Goal: Navigation & Orientation: Understand site structure

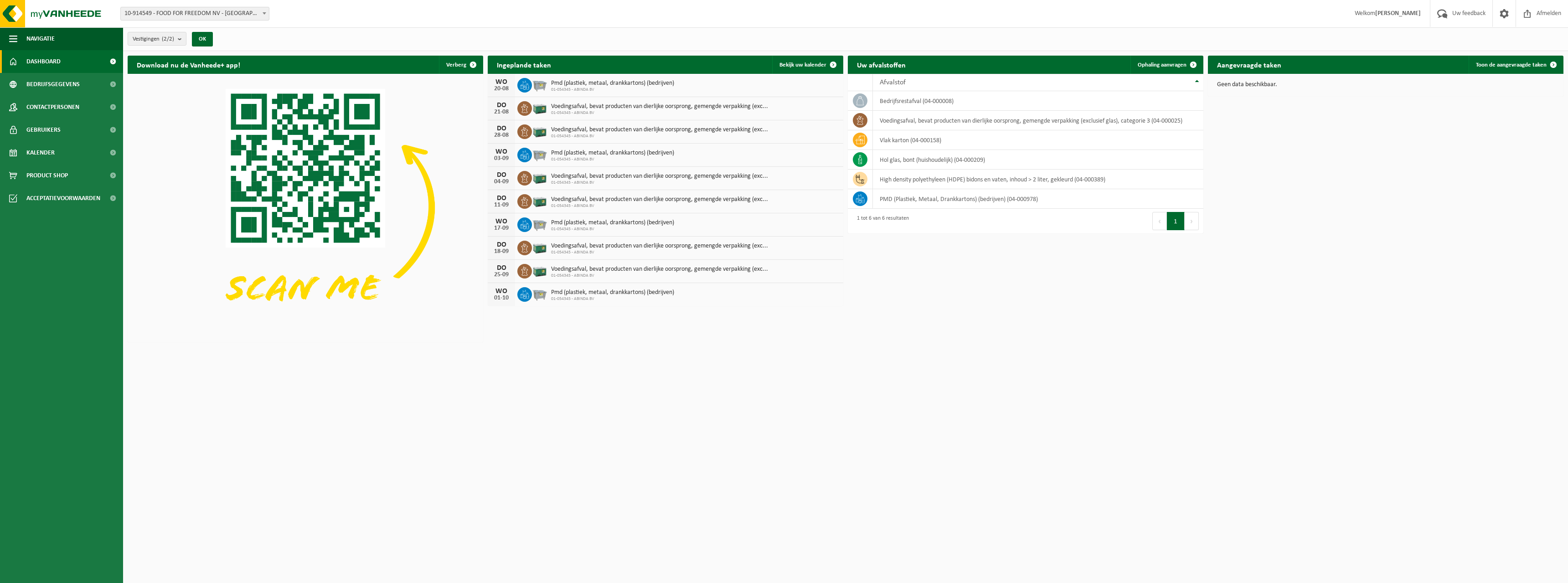
click at [265, 12] on b at bounding box center [264, 13] width 4 height 2
select select "6156"
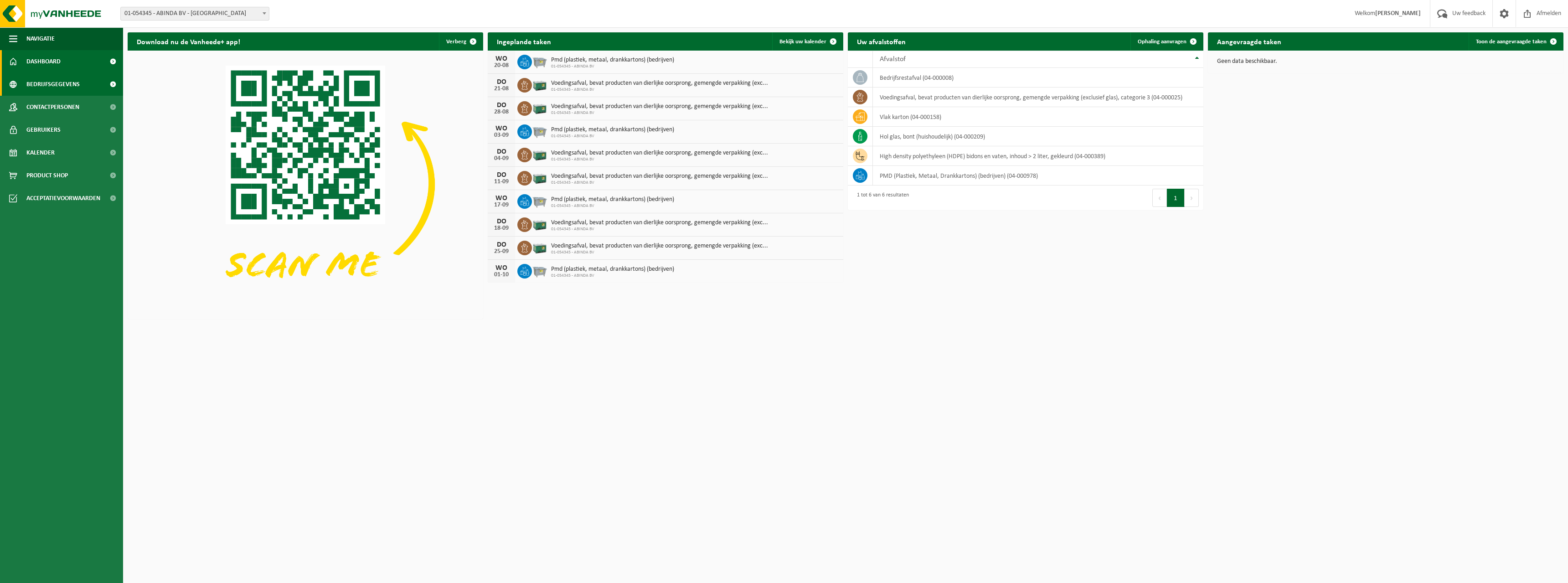
click at [111, 86] on span at bounding box center [113, 84] width 21 height 23
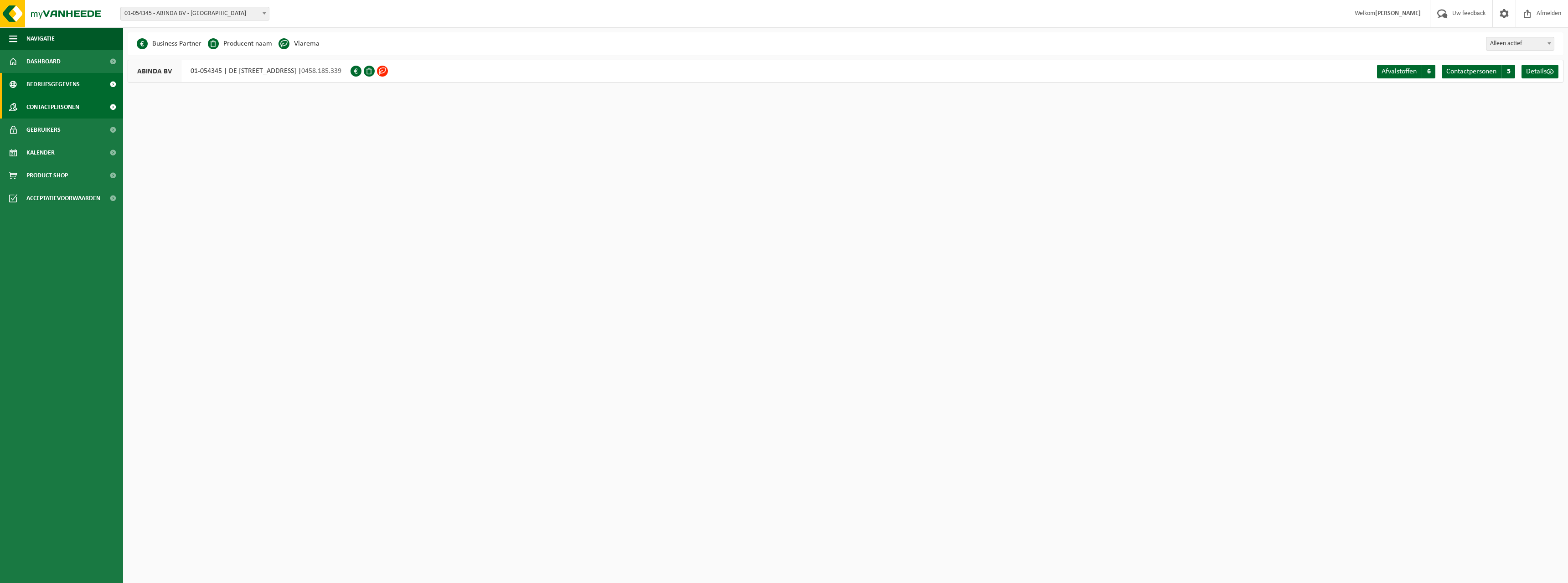
click at [111, 105] on span at bounding box center [113, 106] width 21 height 23
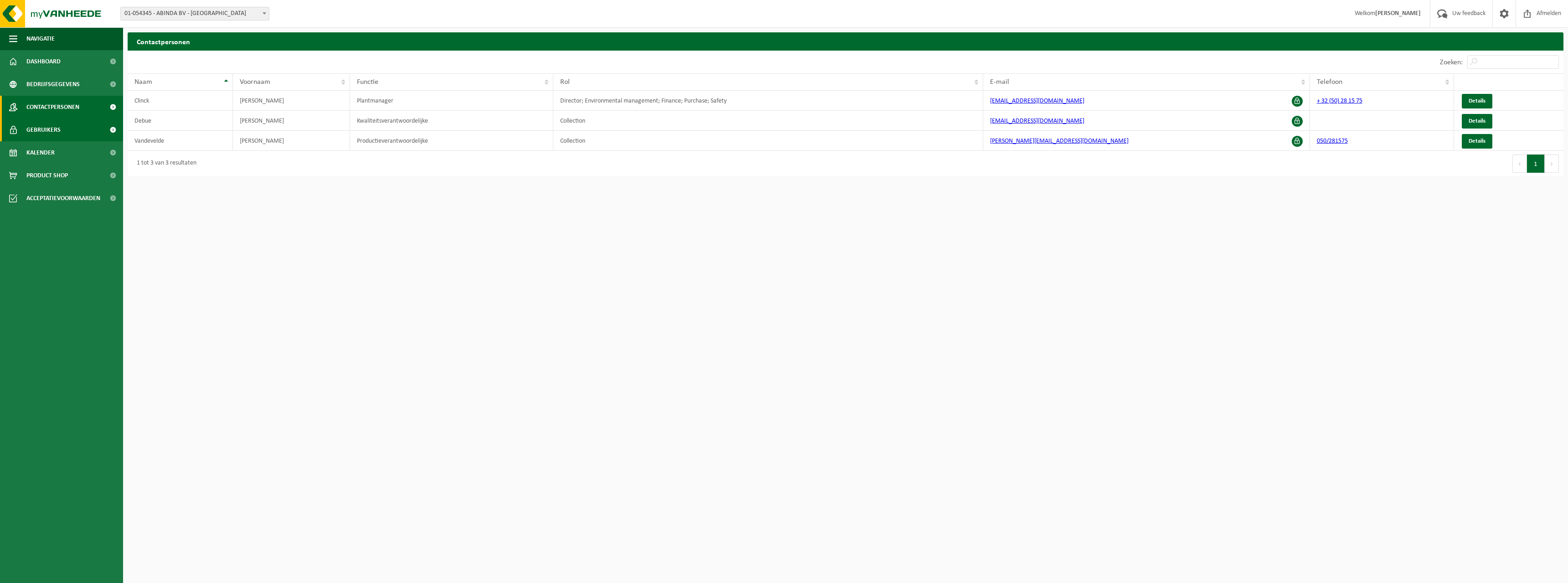
click at [119, 128] on span at bounding box center [113, 130] width 21 height 23
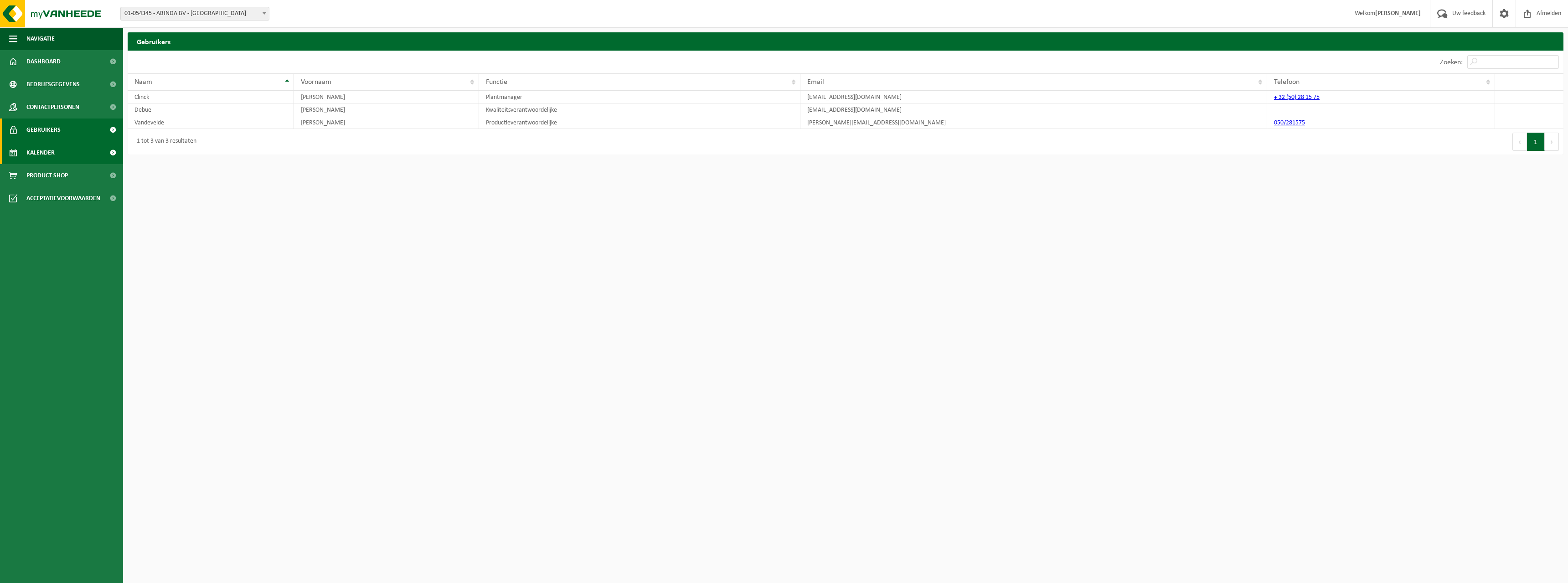
click at [114, 154] on span at bounding box center [113, 152] width 21 height 23
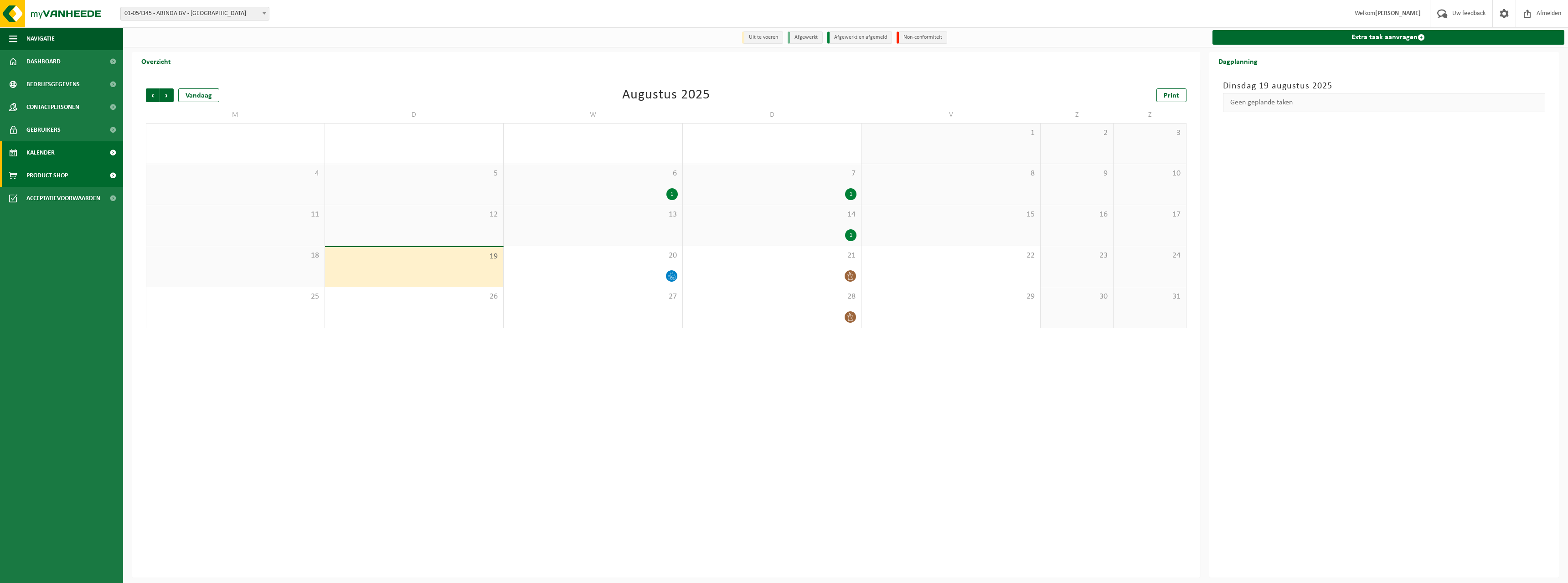
click at [112, 175] on span at bounding box center [113, 175] width 21 height 23
